Goal: Information Seeking & Learning: Understand process/instructions

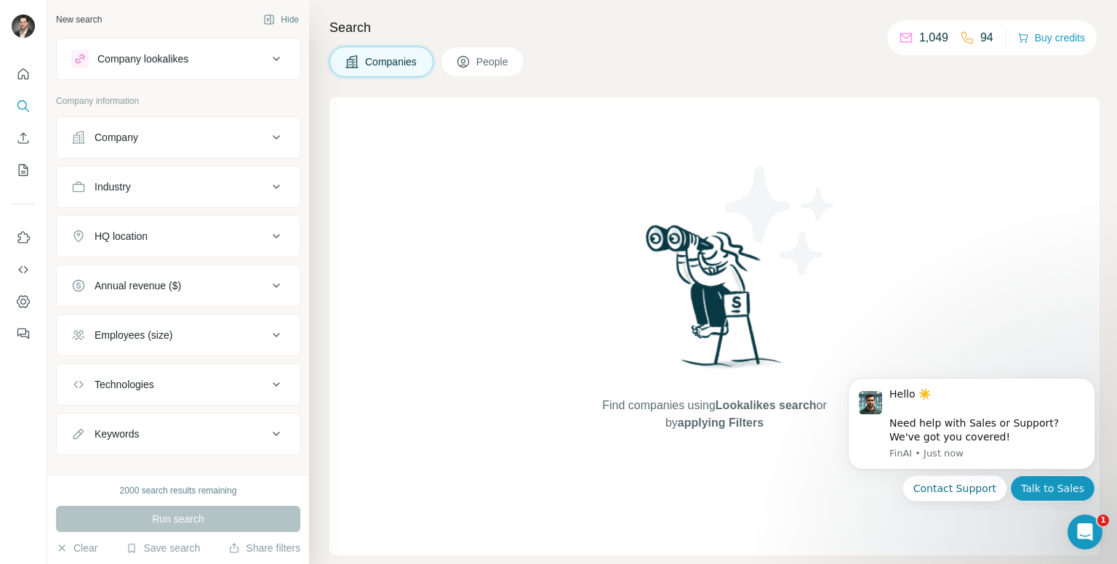
click at [1039, 489] on button "Talk to Sales" at bounding box center [1052, 488] width 85 height 26
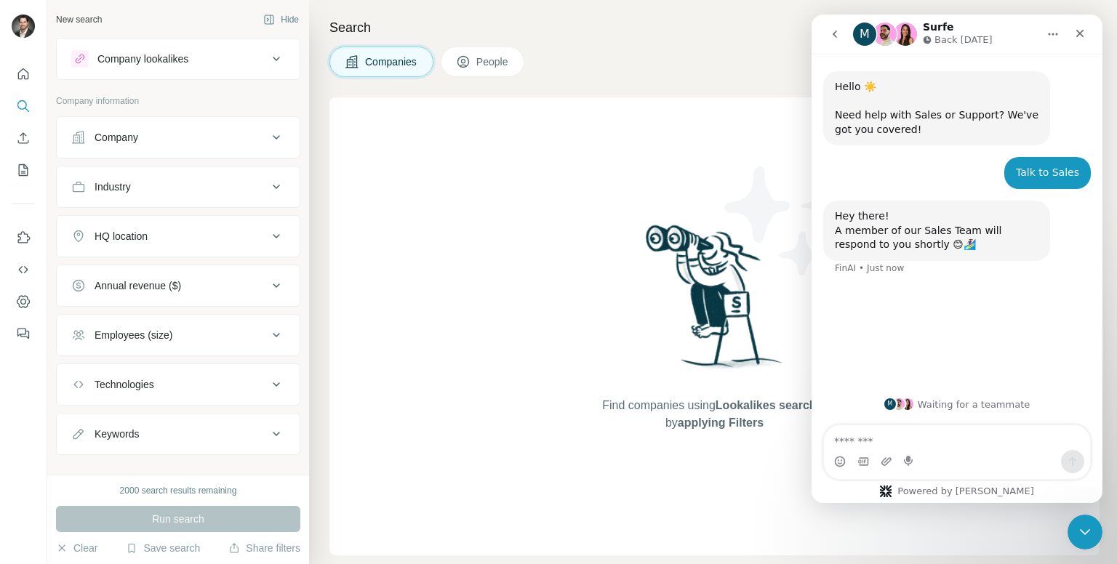
click at [846, 349] on div "Hello ☀️ ​ Need help with Sales or Support? We've got you covered! FinAI • Just…" at bounding box center [956, 220] width 291 height 332
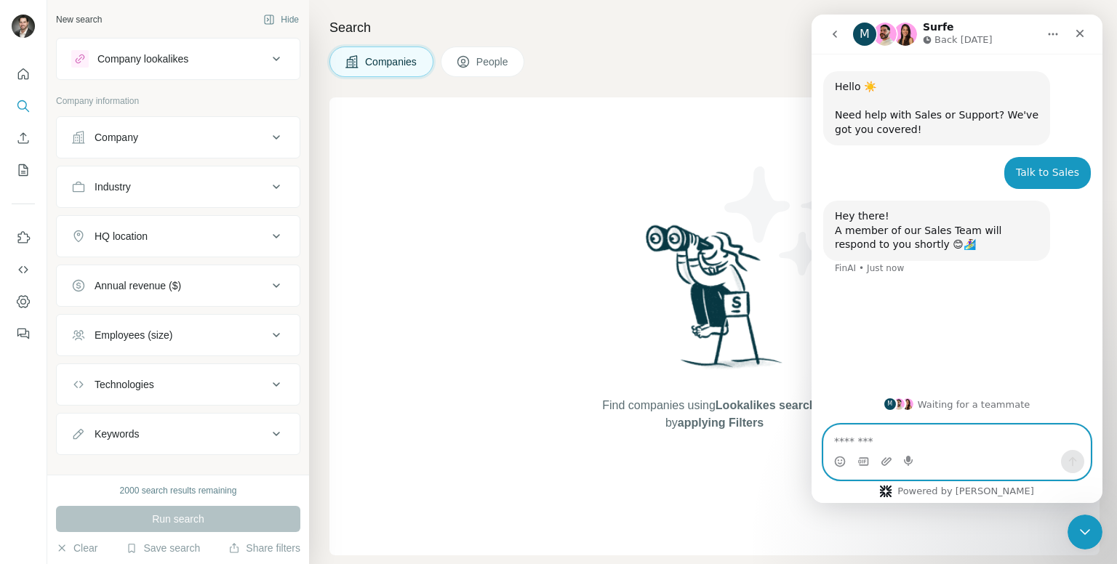
click at [855, 437] on textarea "Message…" at bounding box center [957, 437] width 266 height 25
type textarea "*****"
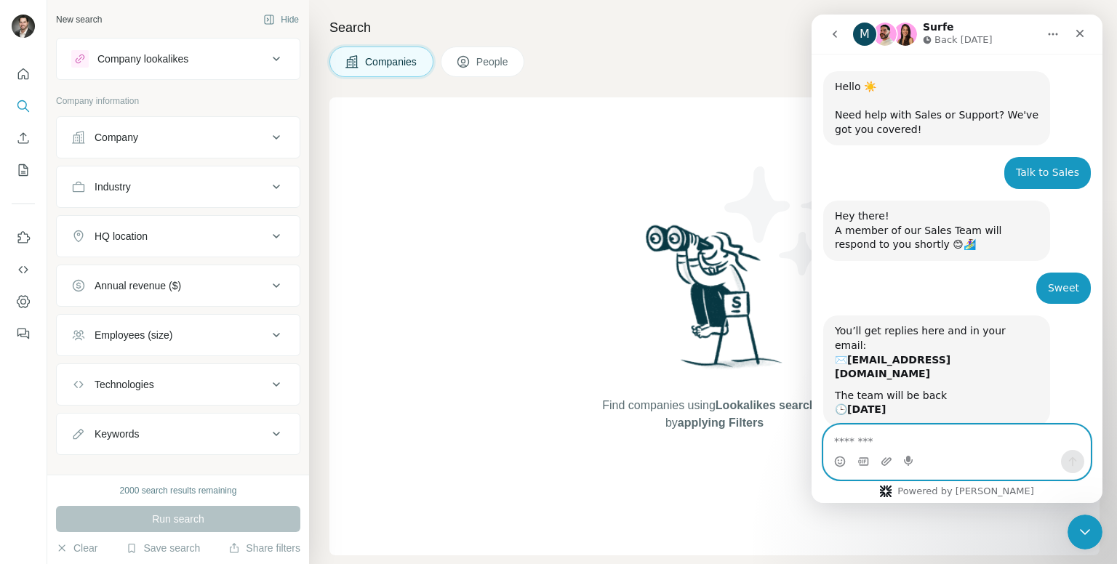
scroll to position [43, 0]
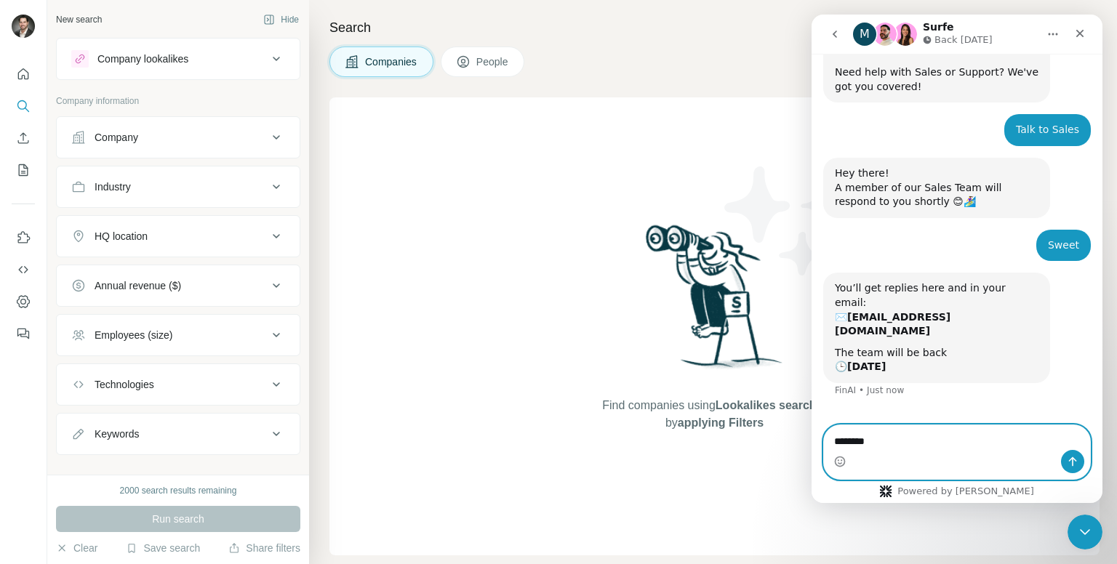
type textarea "*********"
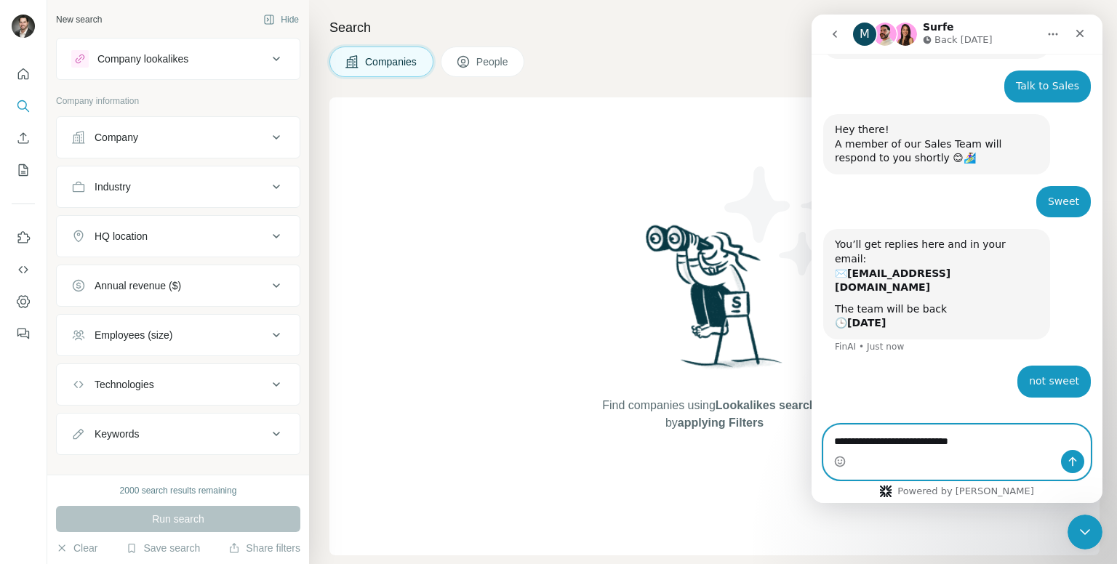
type textarea "**********"
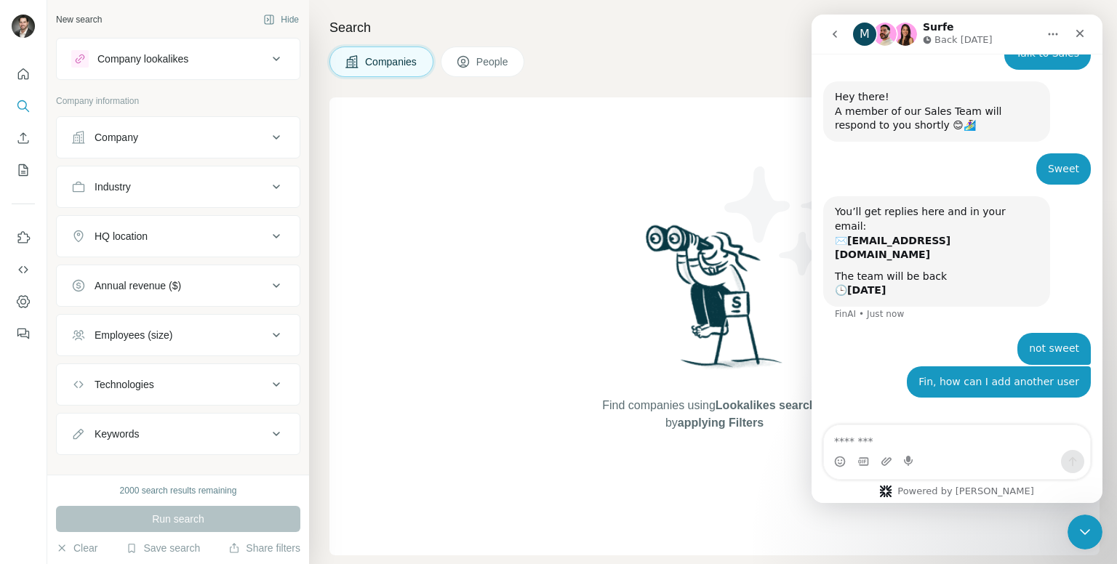
click at [483, 62] on span "People" at bounding box center [492, 62] width 33 height 15
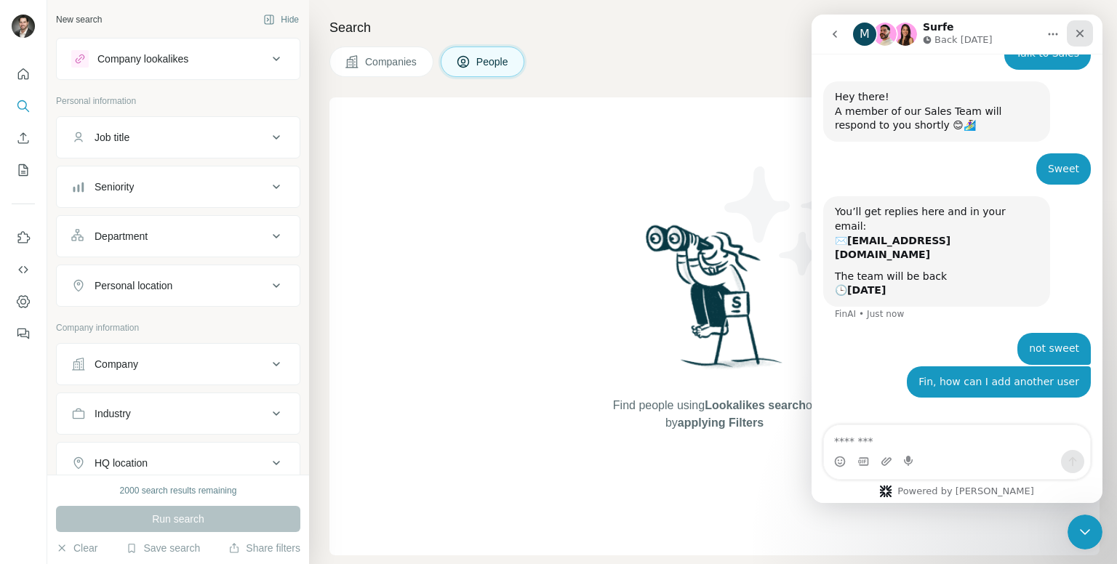
click at [1080, 33] on icon "Close" at bounding box center [1080, 34] width 8 height 8
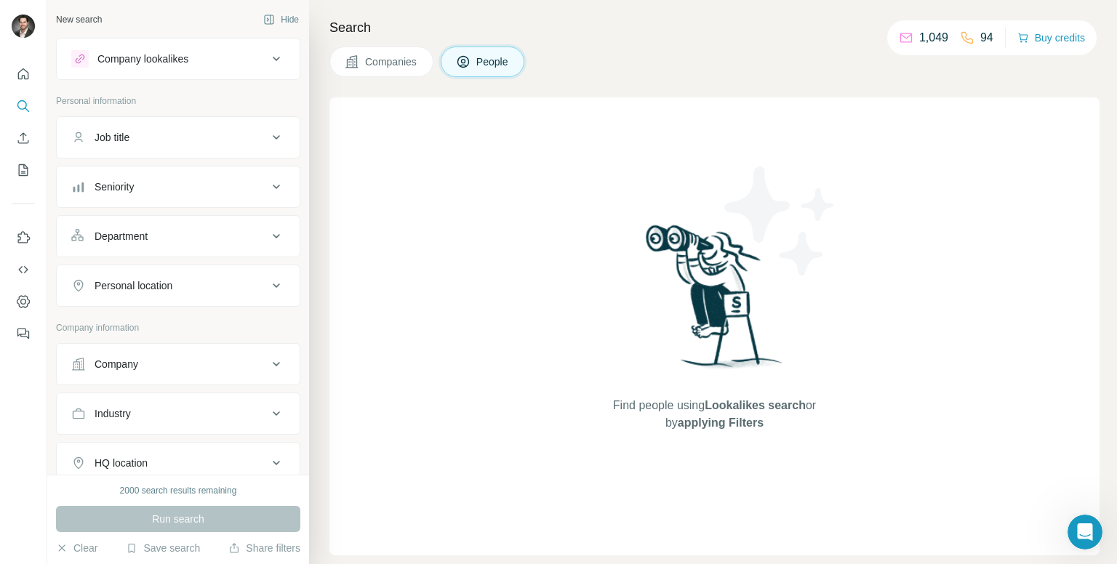
scroll to position [119, 0]
click at [1082, 525] on icon "Open Intercom Messenger" at bounding box center [1082, 530] width 10 height 12
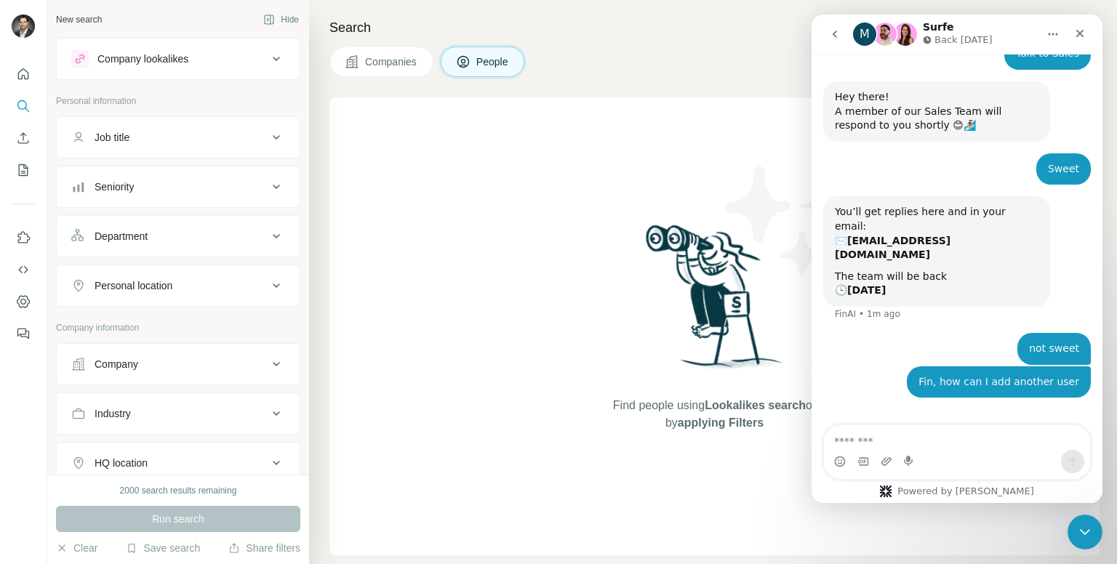
click at [832, 30] on icon "go back" at bounding box center [835, 34] width 12 height 12
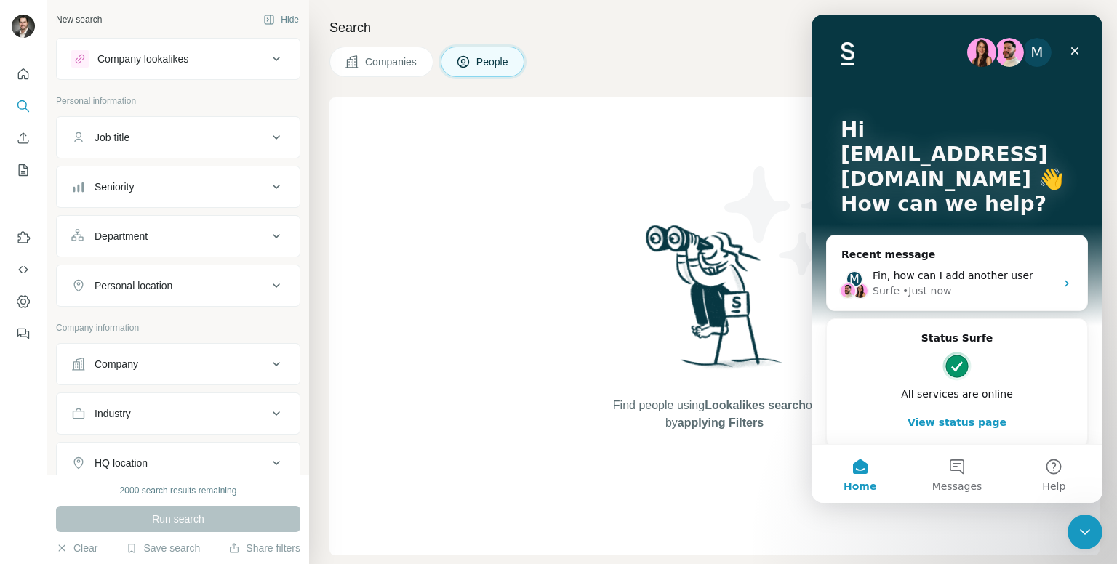
scroll to position [0, 0]
click at [1075, 51] on icon "Close" at bounding box center [1075, 51] width 8 height 8
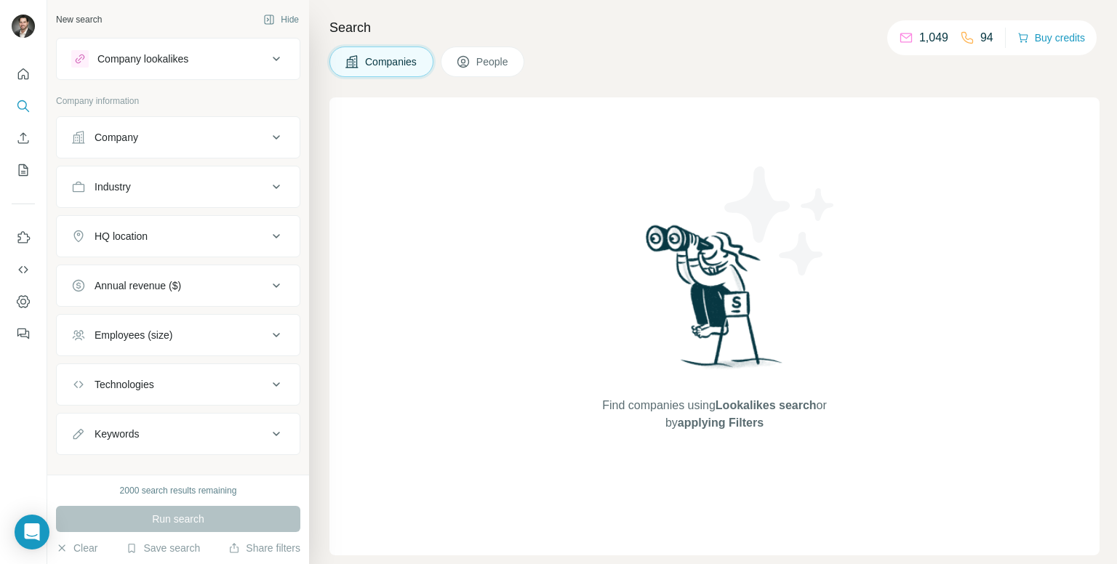
click at [268, 334] on icon at bounding box center [276, 334] width 17 height 17
click at [395, 283] on div "Find companies using Lookalikes search or by applying Filters" at bounding box center [714, 326] width 770 height 458
click at [25, 75] on icon "Quick start" at bounding box center [23, 74] width 15 height 15
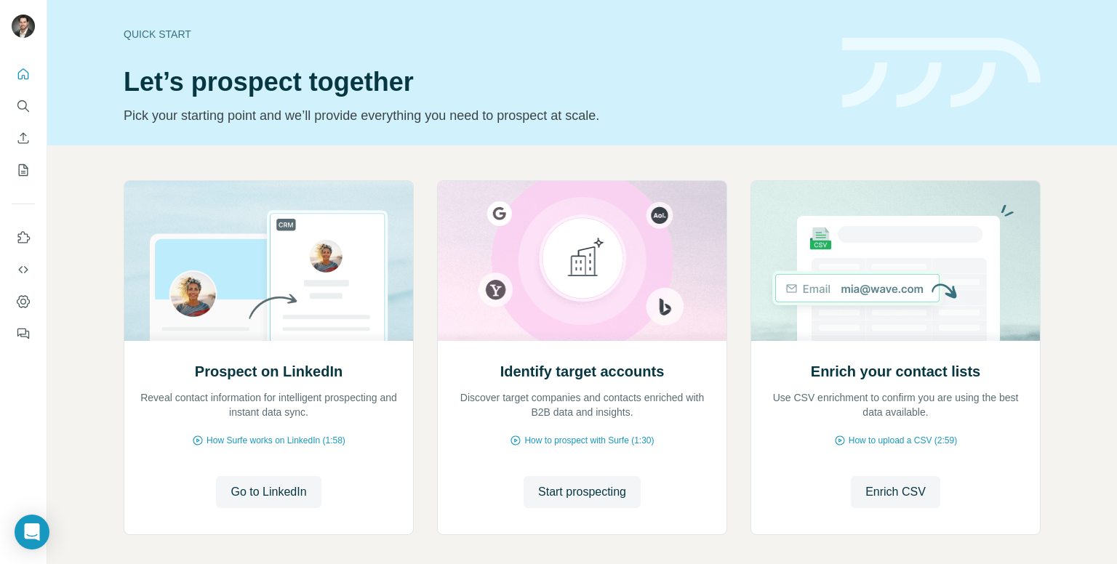
scroll to position [64, 0]
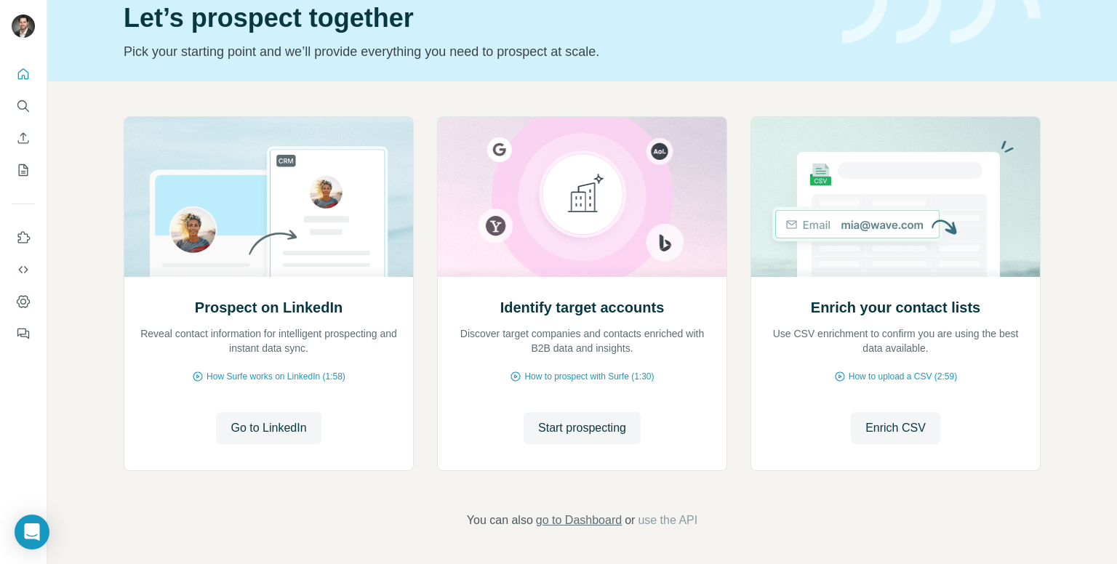
click at [539, 516] on span "go to Dashboard" at bounding box center [579, 520] width 86 height 17
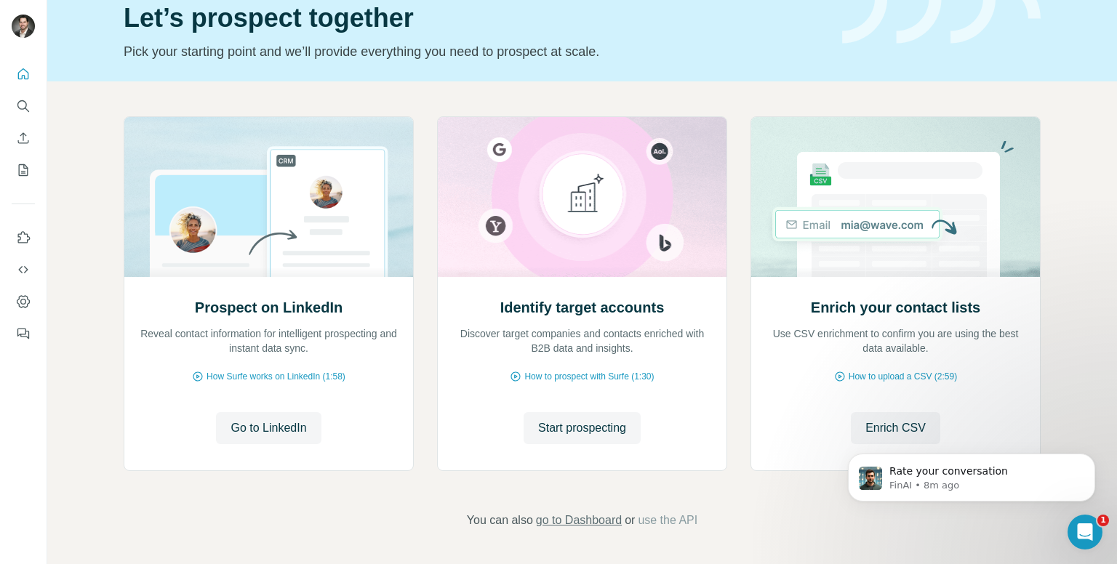
scroll to position [0, 0]
